Goal: Transaction & Acquisition: Purchase product/service

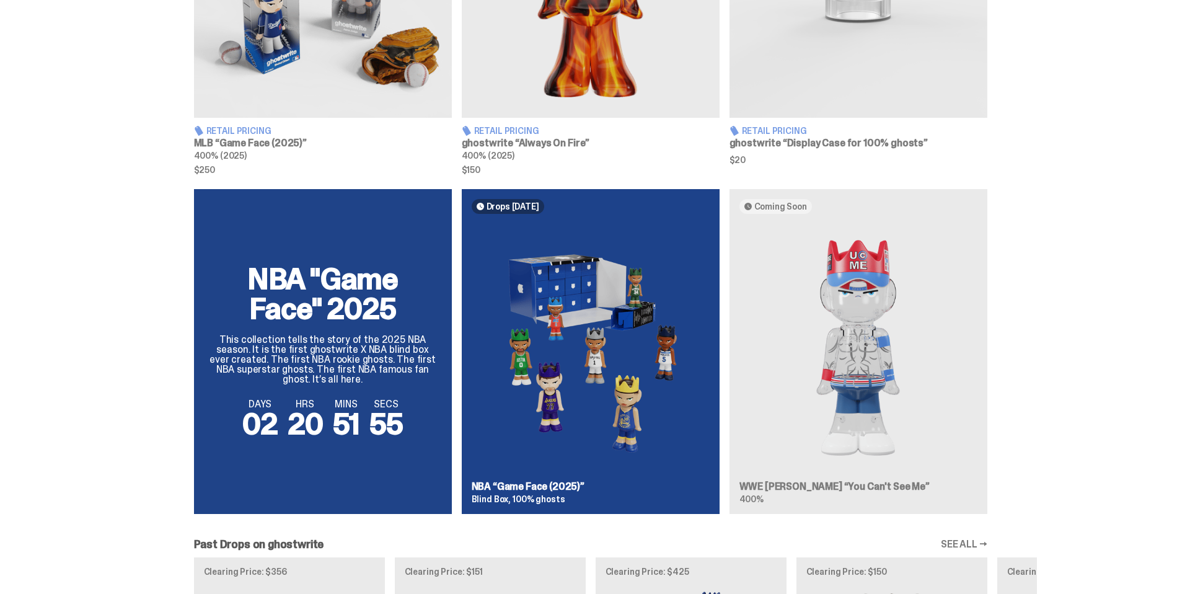
scroll to position [665, 0]
click at [874, 412] on div "NBA "Game Face" 2025 This collection tells the story of the 2025 NBA season. It…" at bounding box center [590, 357] width 892 height 335
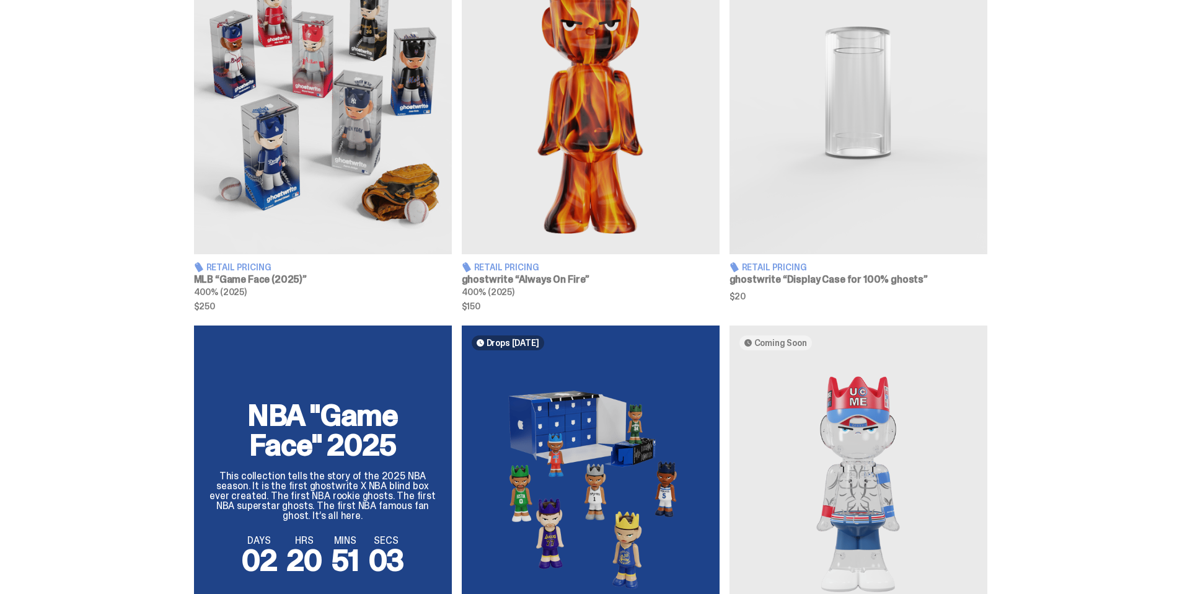
scroll to position [495, 0]
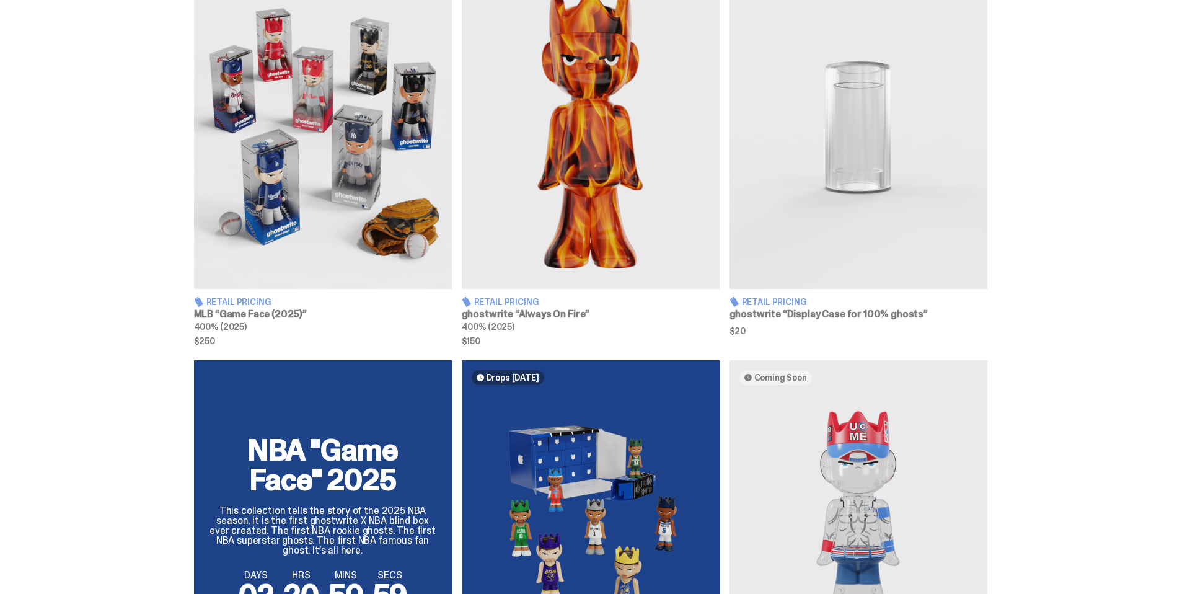
click at [842, 223] on img at bounding box center [858, 128] width 258 height 322
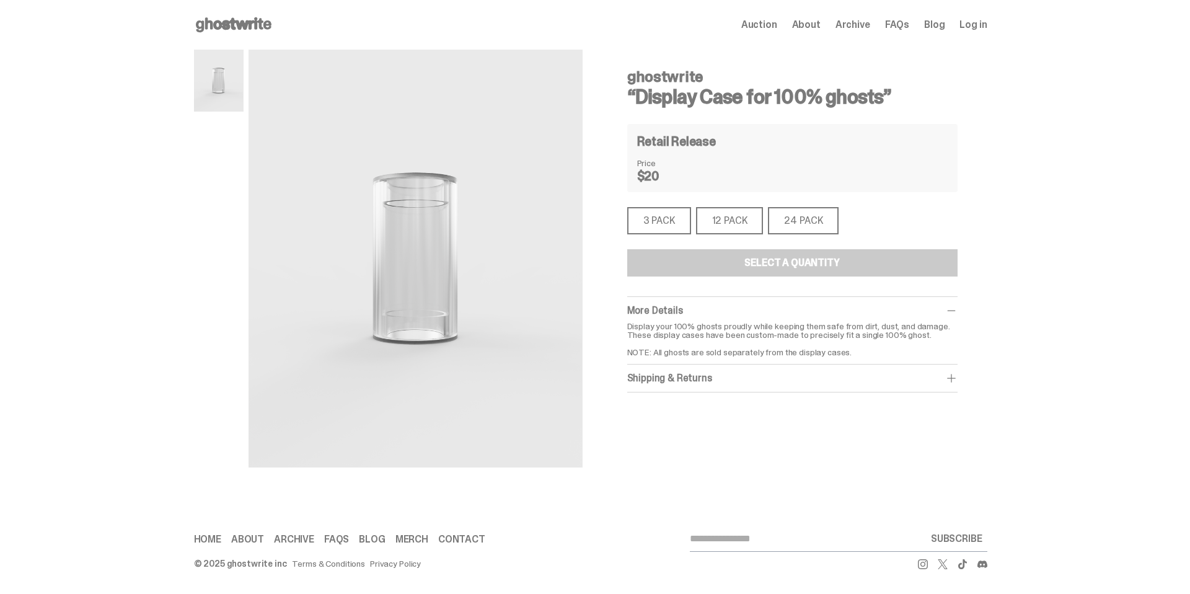
click at [829, 219] on div "24 PACK" at bounding box center [803, 220] width 71 height 27
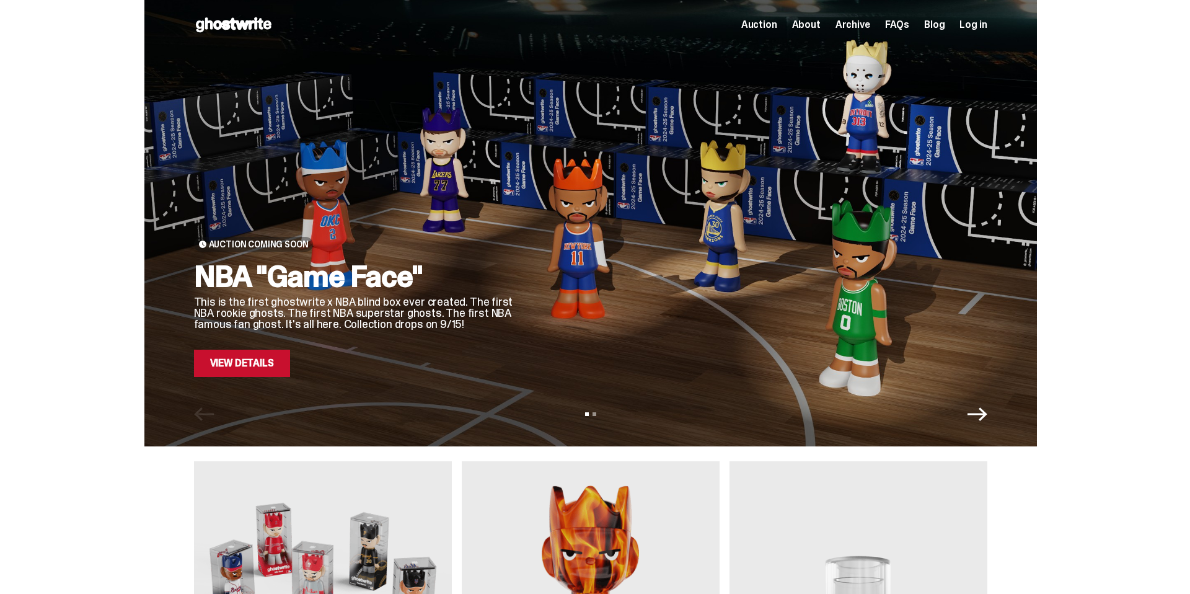
click at [257, 379] on div "Auction Coming Soon NBA "Game Face" This is the first ghostwrite x NBA blind bo…" at bounding box center [590, 223] width 892 height 446
click at [234, 369] on link "View Details" at bounding box center [242, 363] width 96 height 27
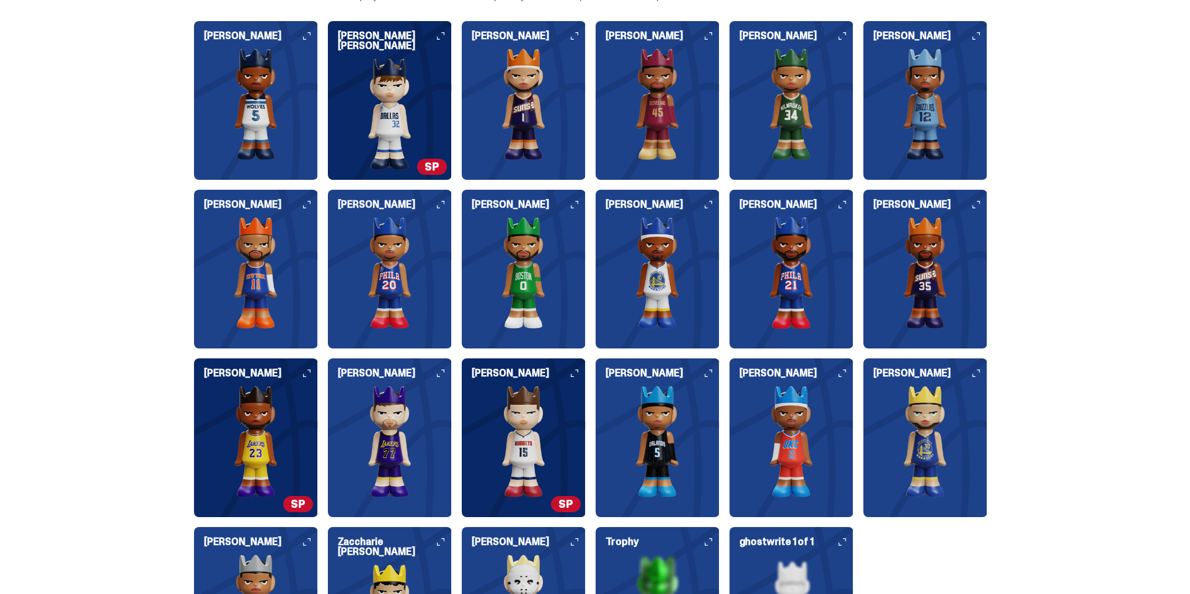
scroll to position [1331, 0]
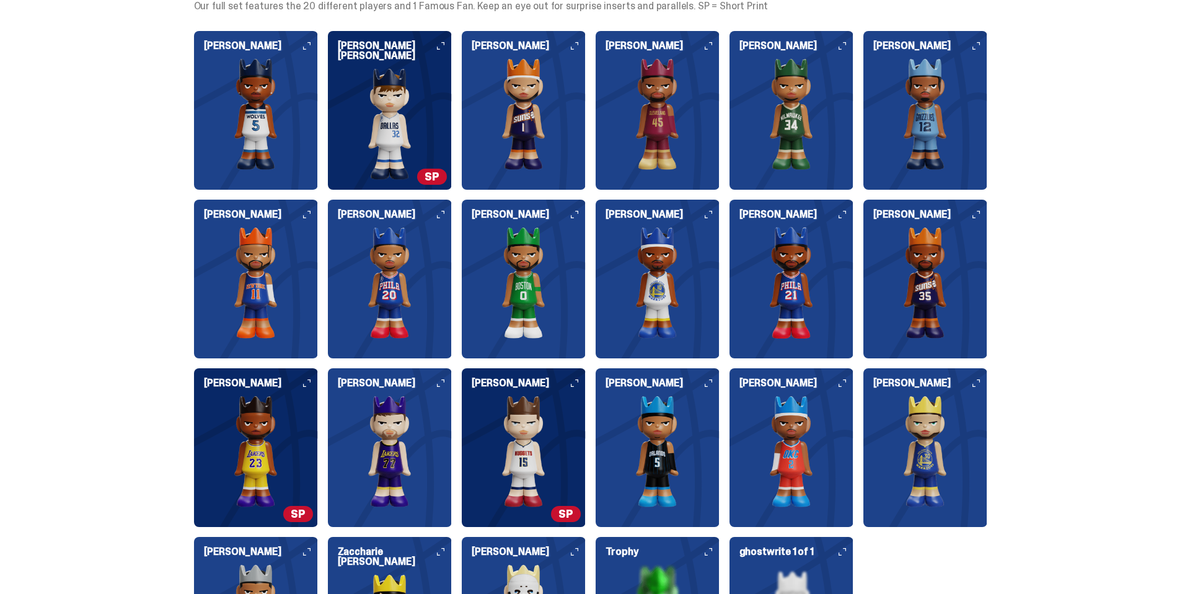
click at [249, 438] on img at bounding box center [256, 451] width 124 height 112
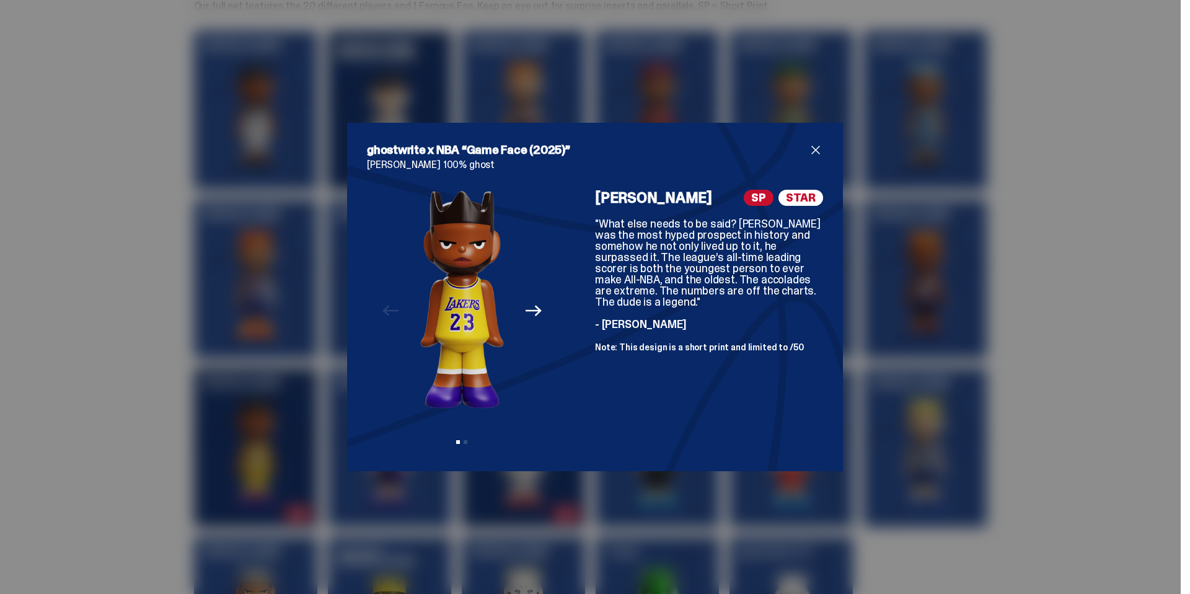
click at [816, 149] on span "close" at bounding box center [815, 150] width 15 height 15
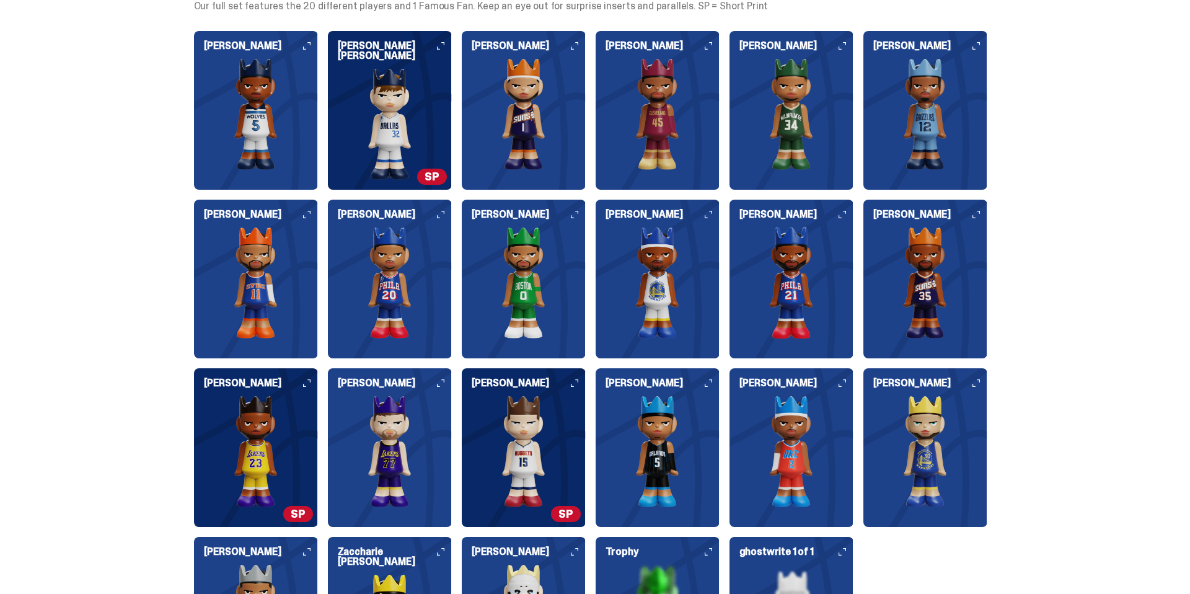
click at [413, 128] on img at bounding box center [390, 124] width 124 height 112
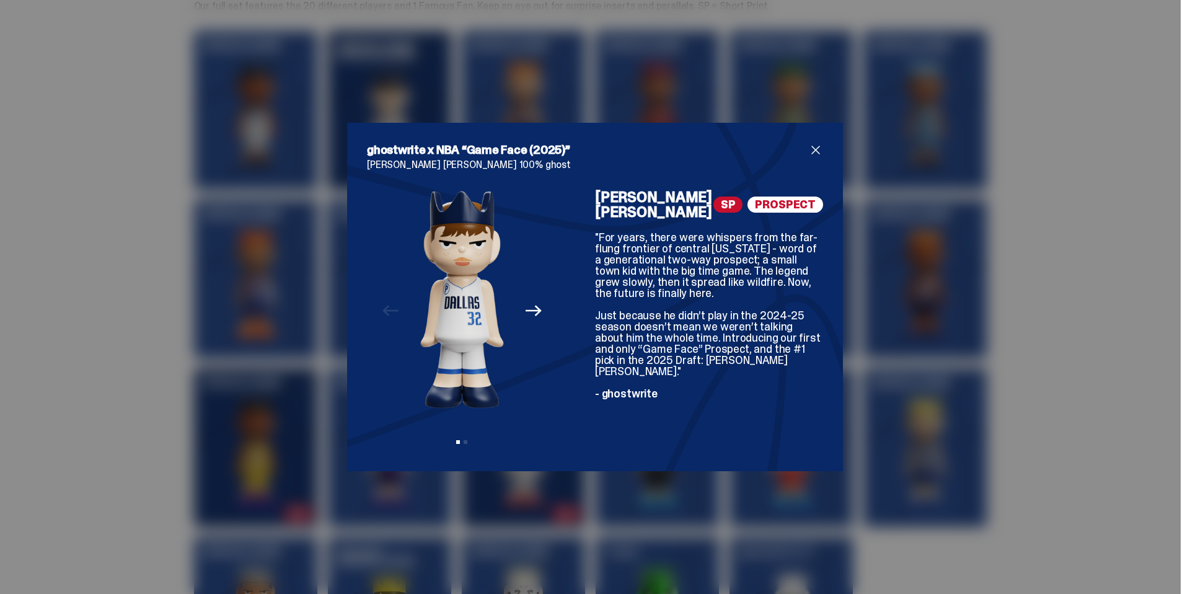
click at [819, 151] on span "close" at bounding box center [815, 150] width 15 height 15
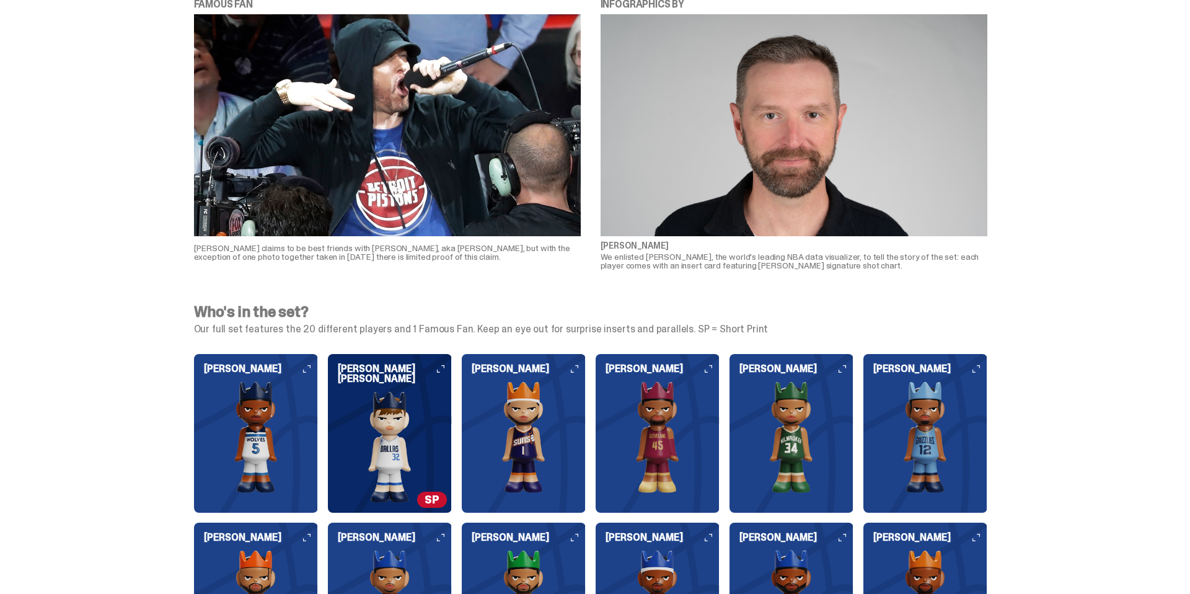
scroll to position [1006, 0]
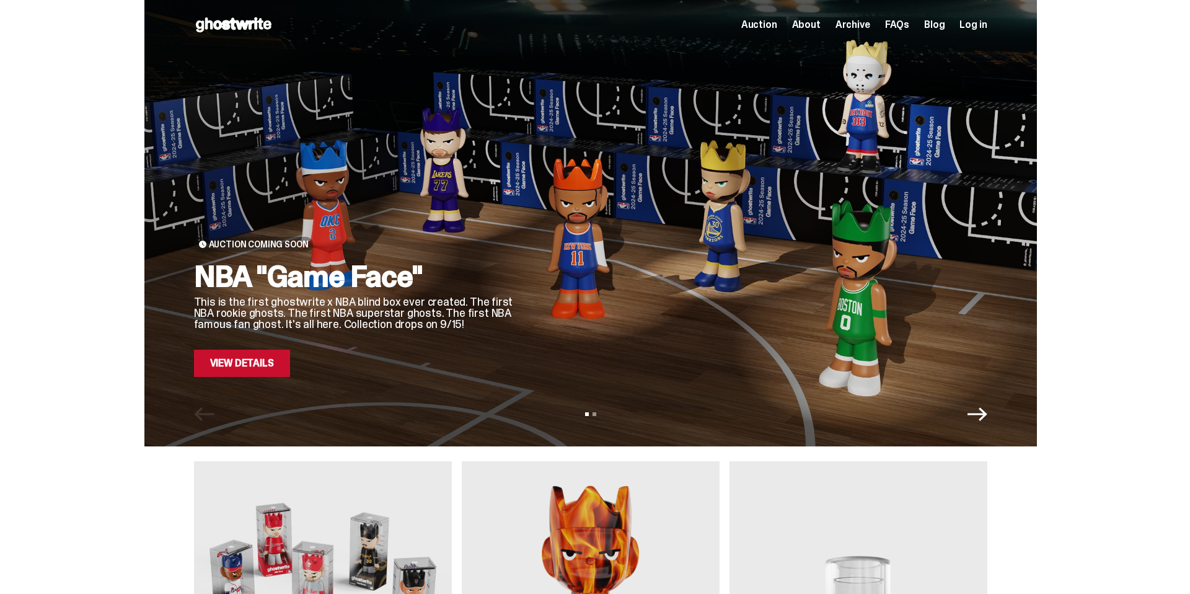
click at [264, 361] on link "View Details" at bounding box center [242, 363] width 96 height 27
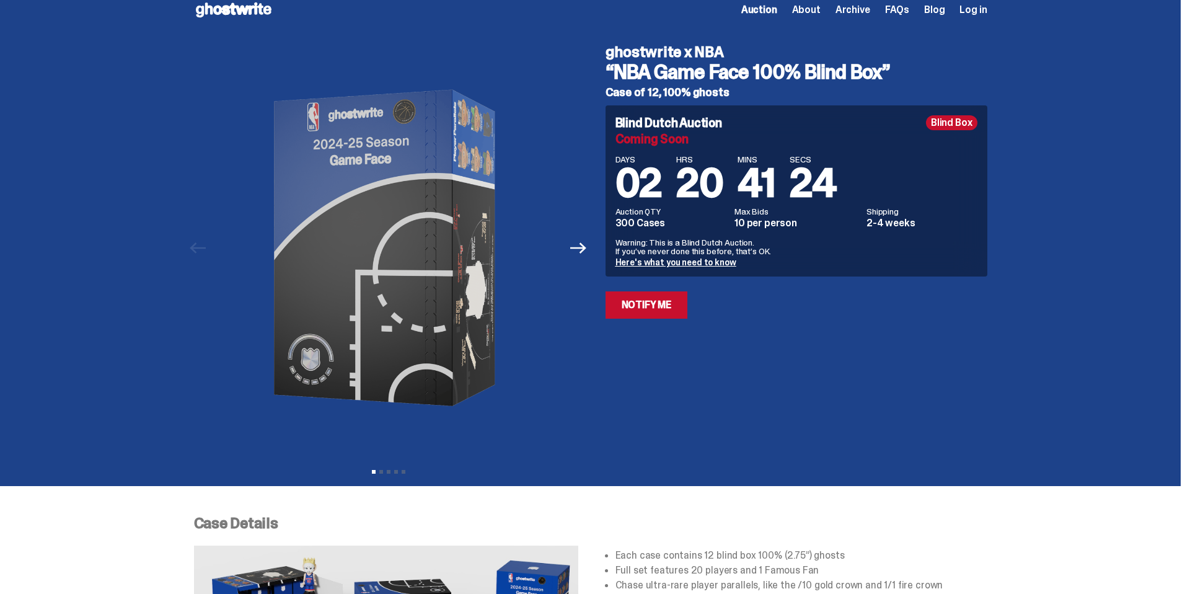
scroll to position [19, 0]
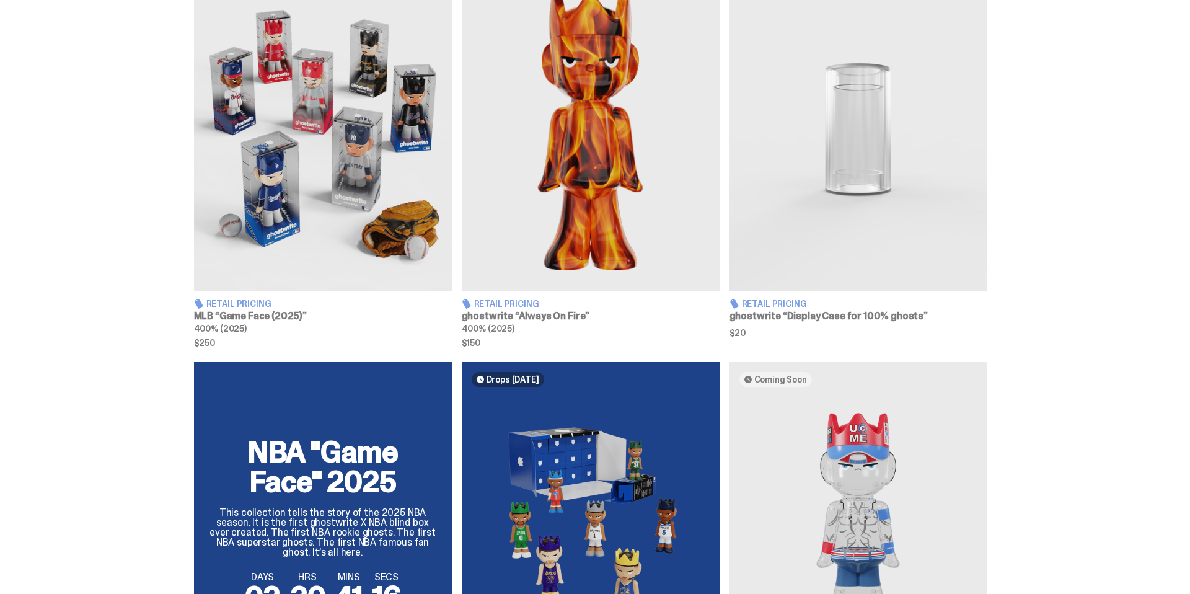
scroll to position [430, 0]
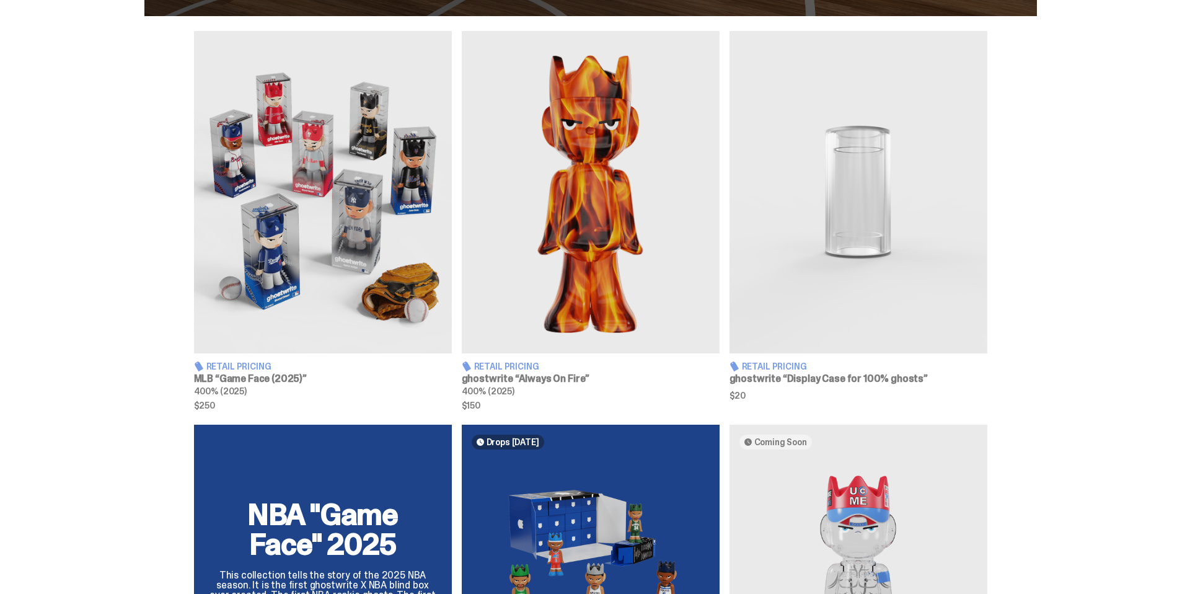
click at [310, 162] on img at bounding box center [323, 192] width 258 height 322
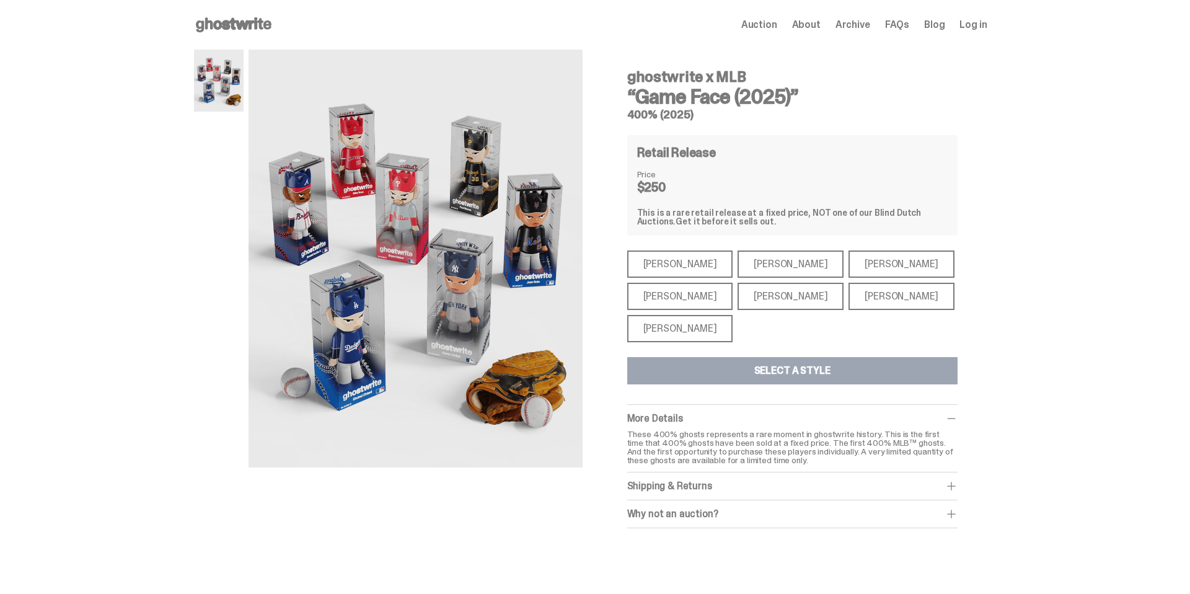
click at [663, 324] on div "[PERSON_NAME]" at bounding box center [680, 328] width 106 height 27
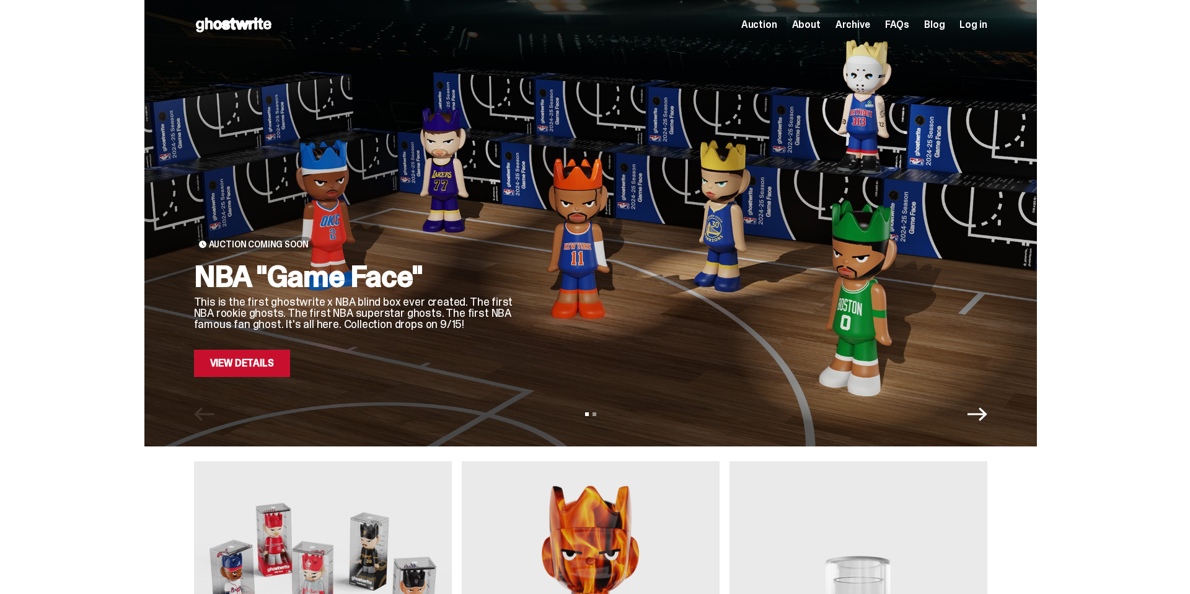
click at [238, 363] on link "View Details" at bounding box center [242, 363] width 96 height 27
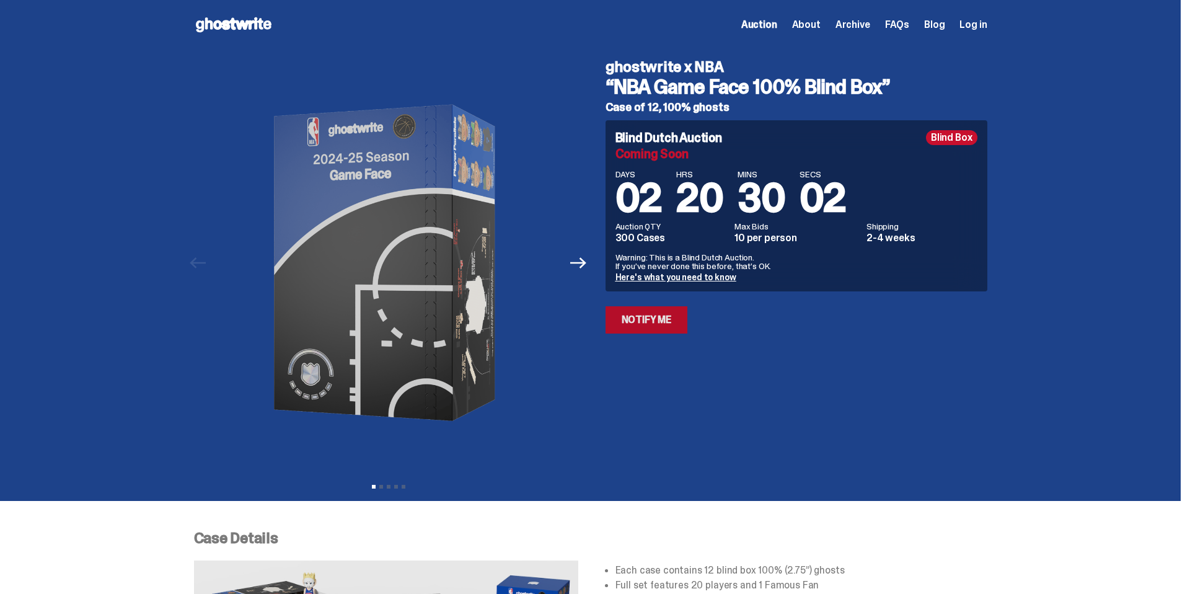
drag, startPoint x: 646, startPoint y: 325, endPoint x: 640, endPoint y: 323, distance: 6.5
click at [646, 325] on link "Notify Me" at bounding box center [646, 319] width 82 height 27
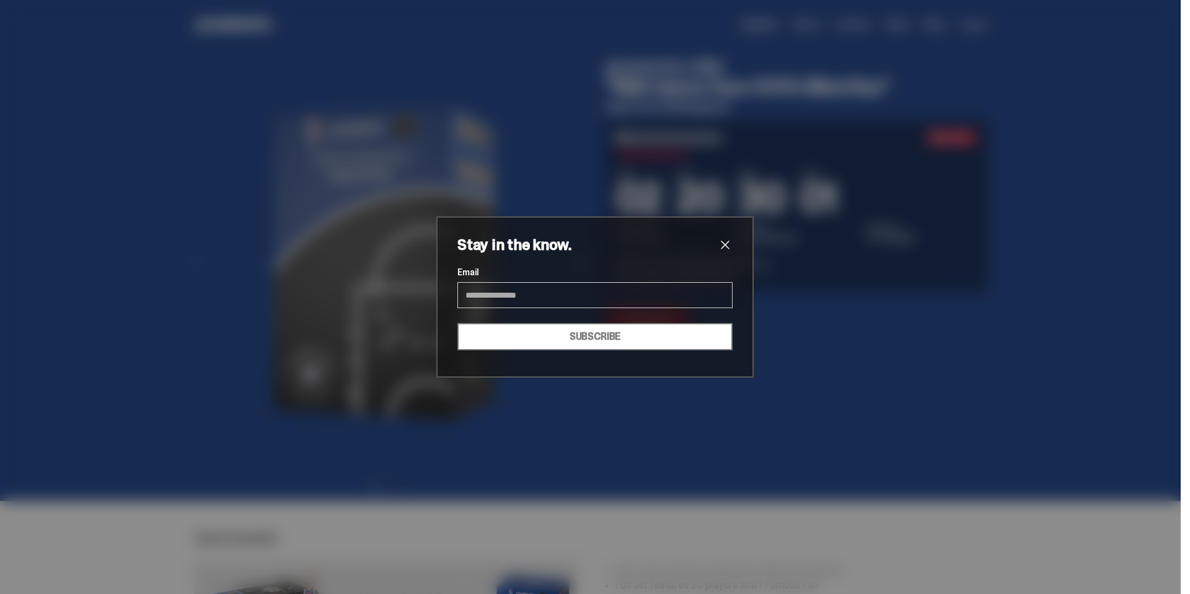
click at [728, 246] on span "close" at bounding box center [725, 244] width 15 height 15
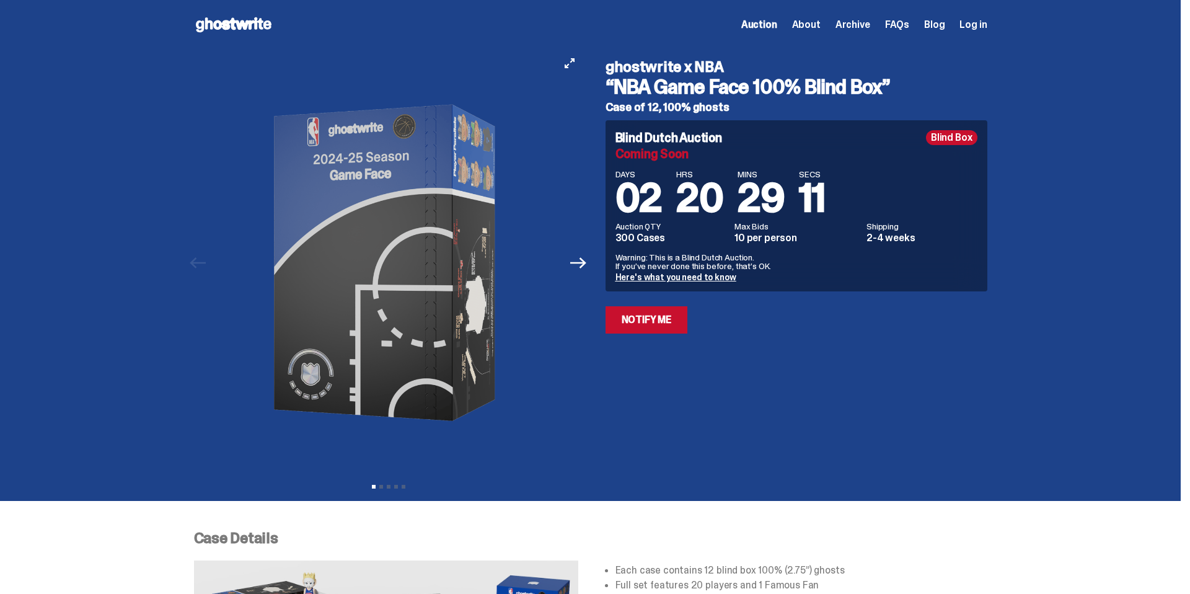
click at [371, 232] on img at bounding box center [388, 263] width 341 height 426
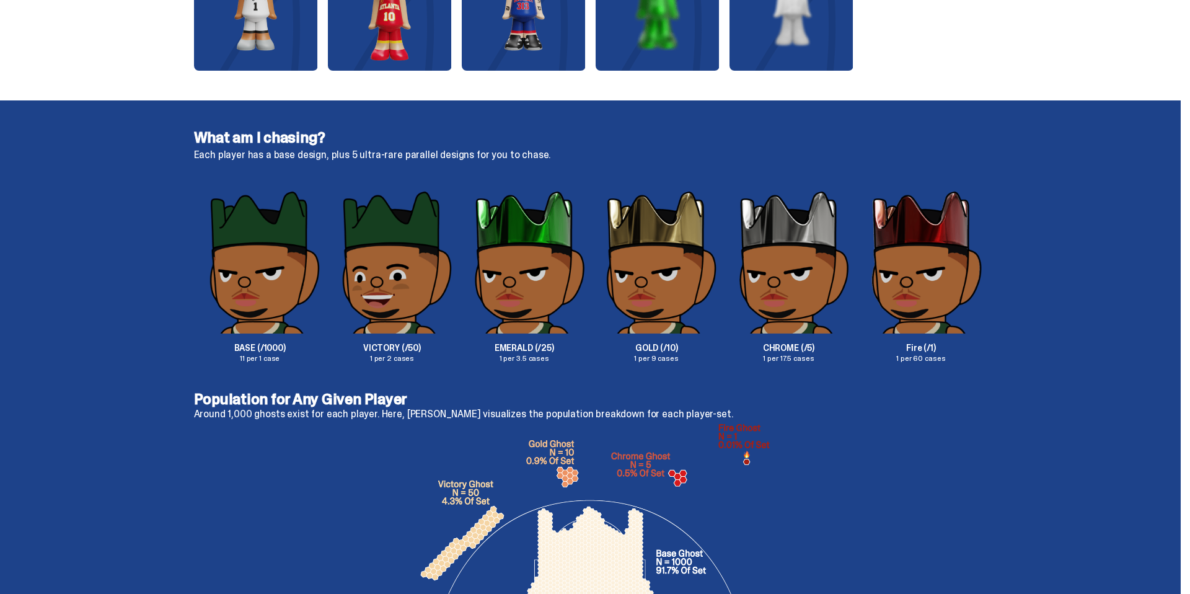
scroll to position [1956, 0]
